Goal: Find specific page/section: Find specific page/section

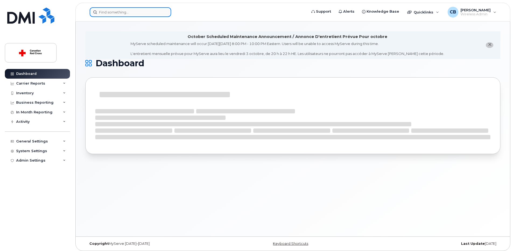
click at [128, 12] on input at bounding box center [131, 12] width 82 height 10
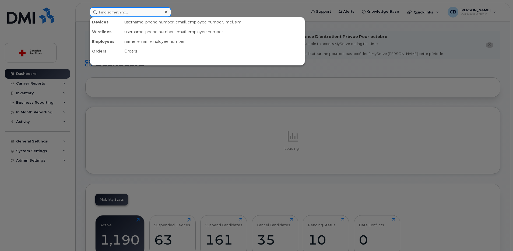
paste input "[PHONE_NUMBER]"
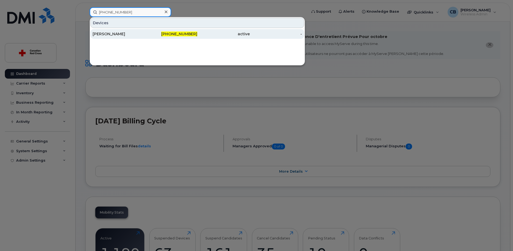
type input "[PHONE_NUMBER]"
click at [117, 33] on div "[PERSON_NAME]" at bounding box center [119, 33] width 52 height 5
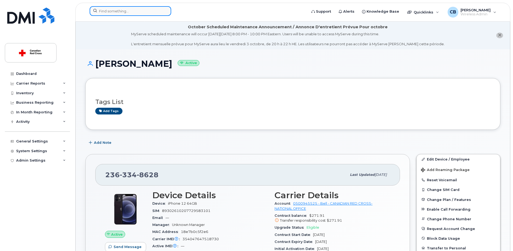
click at [126, 11] on input at bounding box center [131, 11] width 82 height 10
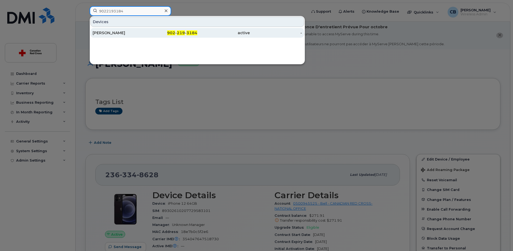
type input "9022193184"
click at [111, 31] on div "CORINNE BURKE" at bounding box center [119, 32] width 52 height 5
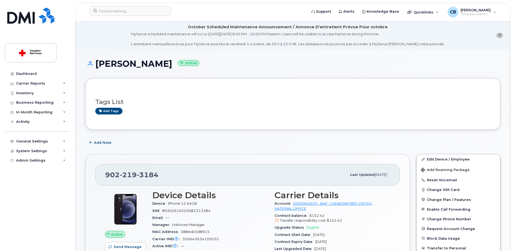
scroll to position [54, 0]
